Goal: Transaction & Acquisition: Purchase product/service

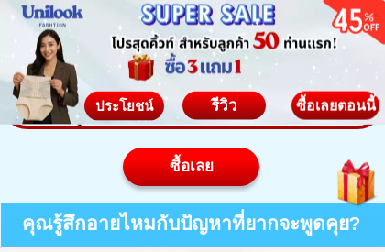
scroll to position [1129, 0]
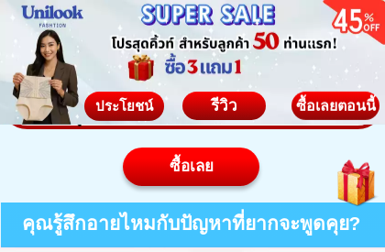
click at [335, 103] on div "ซื้อเลยตอนนี้" at bounding box center [334, 106] width 95 height 16
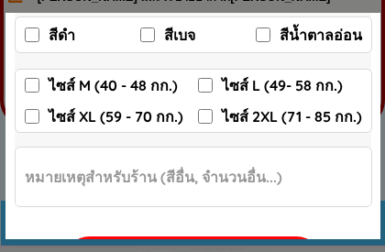
scroll to position [377, 0]
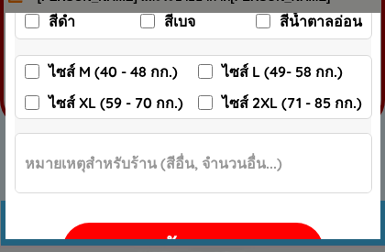
click at [37, 102] on input "ไซส์ XL (59 - 70 กก.)" at bounding box center [32, 102] width 15 height 15
checkbox input "true"
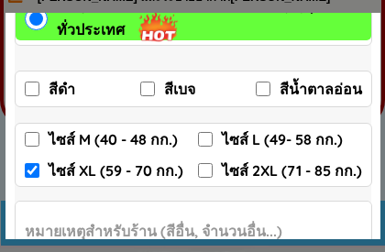
scroll to position [305, 0]
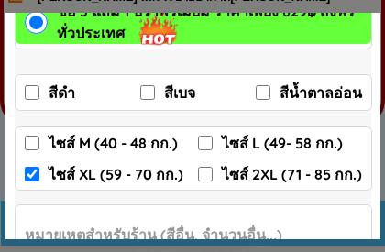
click at [33, 92] on input "สีดำ" at bounding box center [32, 92] width 15 height 15
checkbox input "true"
click at [154, 91] on input "สีเบจ" at bounding box center [147, 92] width 15 height 15
checkbox input "true"
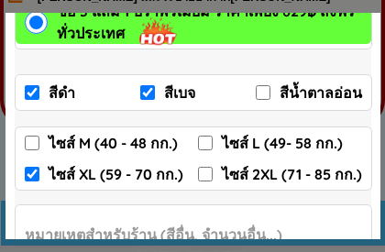
click at [263, 90] on input "สีน้ำตาลอ่อน" at bounding box center [263, 92] width 15 height 15
checkbox input "true"
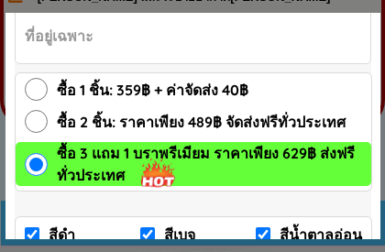
scroll to position [161, 0]
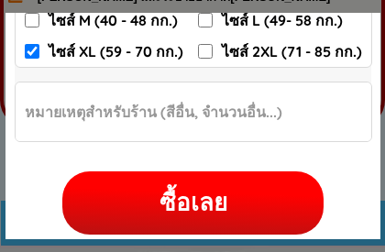
click at [224, 212] on div "ซื้อเลย" at bounding box center [192, 203] width 261 height 36
checkbox input "true"
checkbox input "false"
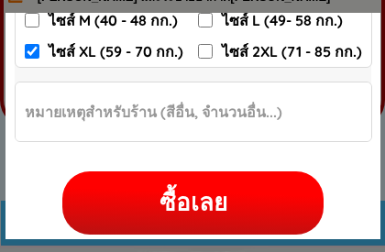
checkbox input "false"
checkbox input "true"
checkbox input "false"
radio input "true"
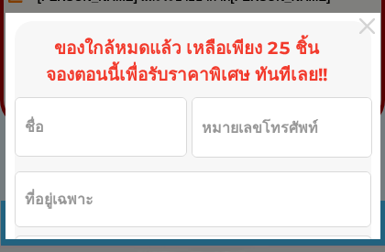
scroll to position [0, 0]
click at [72, 134] on input "Input full_name" at bounding box center [101, 127] width 171 height 58
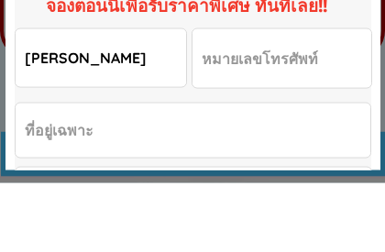
type input "[PERSON_NAME]"
click at [251, 98] on input "Input phone_number" at bounding box center [282, 127] width 179 height 59
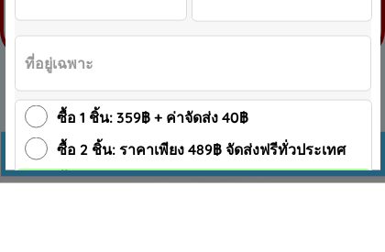
scroll to position [78, 0]
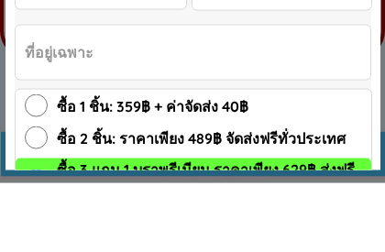
type input "0898707904"
click at [116, 94] on input "Input address" at bounding box center [193, 121] width 355 height 54
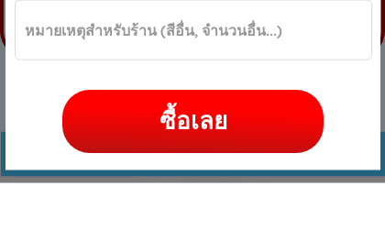
scroll to position [441, 0]
type input "28/2หมู่ที่1 ตำบลเขาพระทอง อำเภอชะอวด จังหวัดนครศรีธรรมราช 80180"
click at [216, 159] on div "ซื้อเลย" at bounding box center [192, 190] width 261 height 63
checkbox input "true"
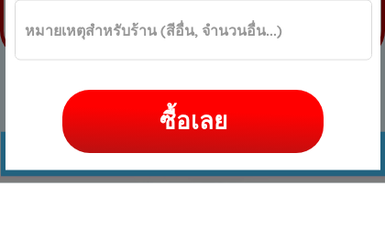
checkbox input "true"
checkbox input "false"
checkbox input "true"
checkbox input "false"
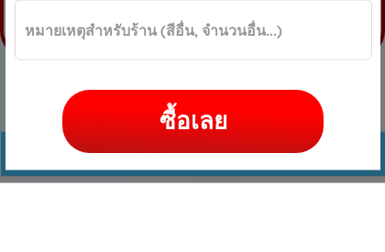
radio input "true"
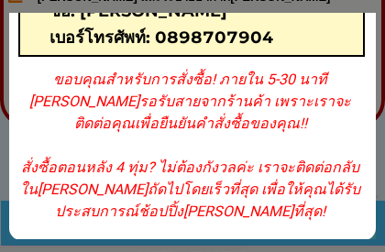
scroll to position [114, 0]
